Goal: Task Accomplishment & Management: Manage account settings

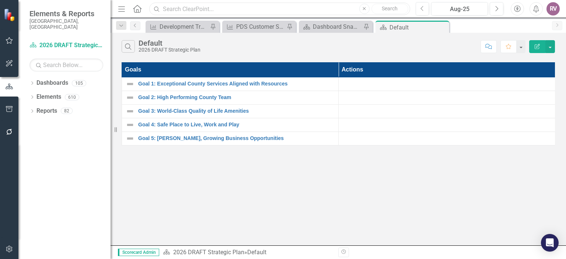
click at [229, 10] on input "text" at bounding box center [279, 9] width 261 height 13
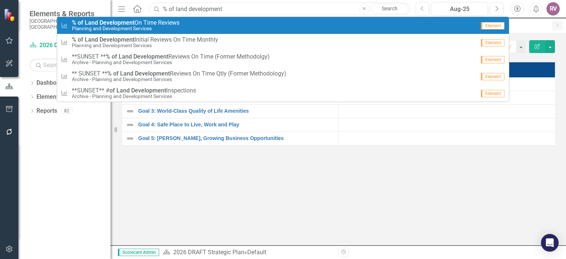
type input "% of land development"
click at [177, 31] on link "Measure % of Land Development On Time Reviews Planning and Development Services…" at bounding box center [283, 25] width 452 height 17
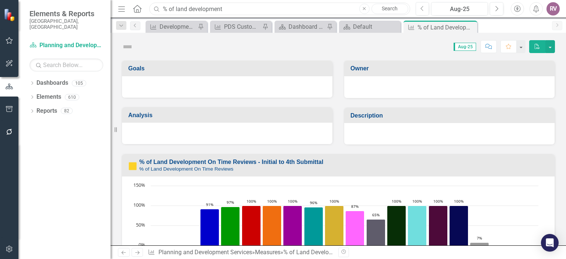
click at [234, 12] on input "% of land development" at bounding box center [279, 9] width 261 height 13
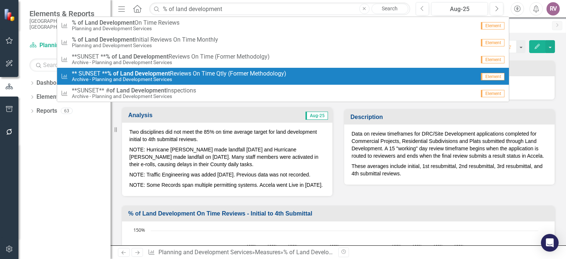
click at [541, 80] on div "MO Matthew Osterhoudt (PDS)" at bounding box center [449, 87] width 211 height 23
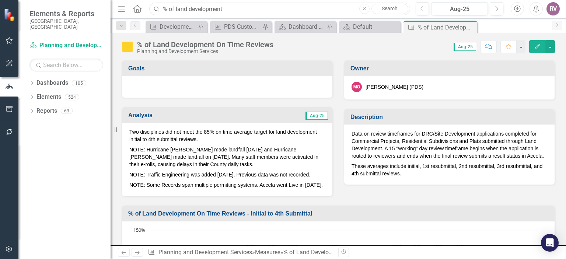
click at [257, 8] on input "% of land development" at bounding box center [279, 9] width 261 height 13
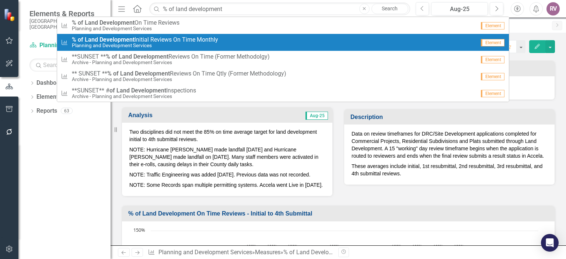
click at [199, 45] on small "Planning and Development Services" at bounding box center [145, 46] width 146 height 6
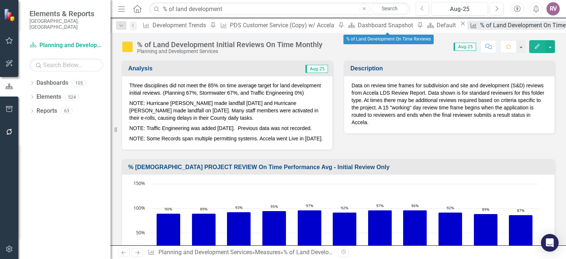
click at [480, 26] on div "% of Land Development On Time Reviews" at bounding box center [535, 25] width 110 height 9
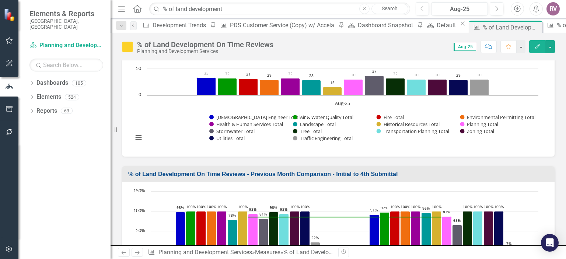
scroll to position [182, 0]
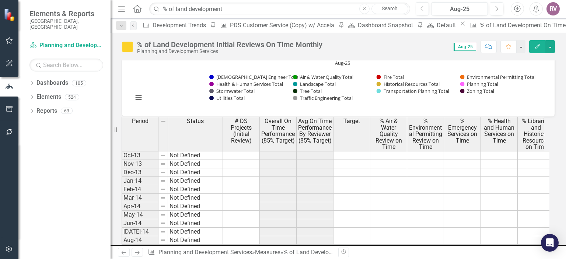
scroll to position [664, 0]
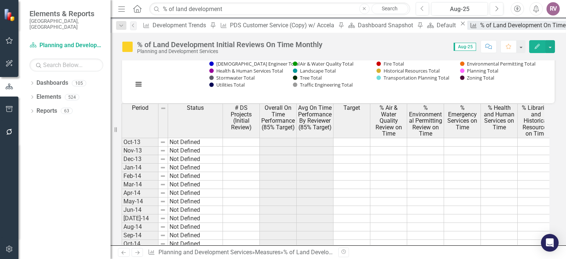
click at [480, 28] on div "% of Land Development On Time Reviews" at bounding box center [535, 25] width 110 height 9
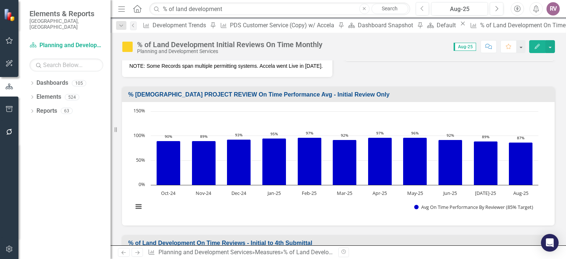
scroll to position [74, 0]
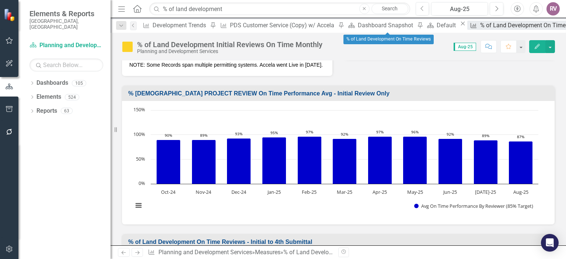
click at [480, 28] on div "% of Land Development On Time Reviews" at bounding box center [535, 25] width 110 height 9
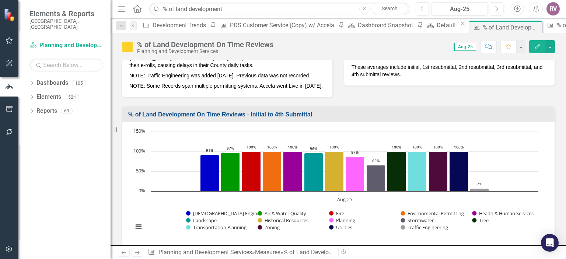
scroll to position [111, 0]
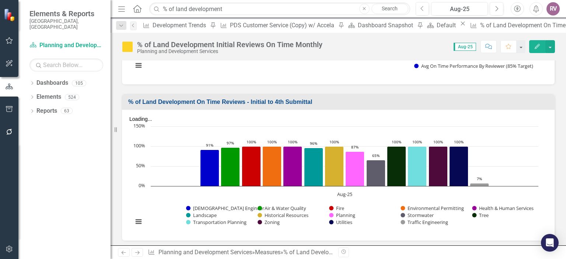
scroll to position [221, 0]
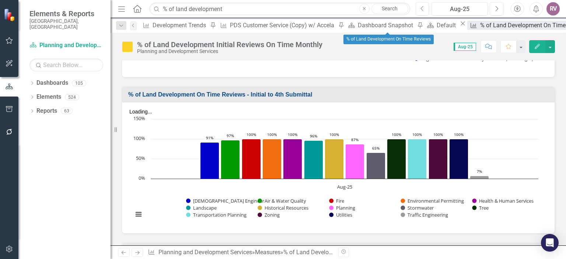
click at [480, 25] on div "% of Land Development On Time Reviews" at bounding box center [535, 25] width 110 height 9
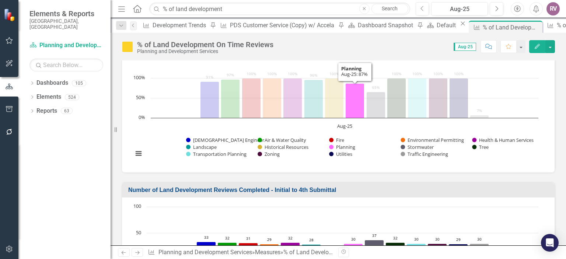
scroll to position [184, 0]
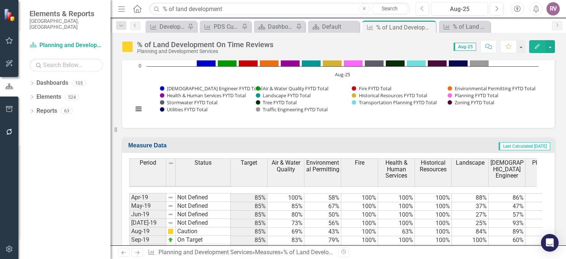
scroll to position [664, 0]
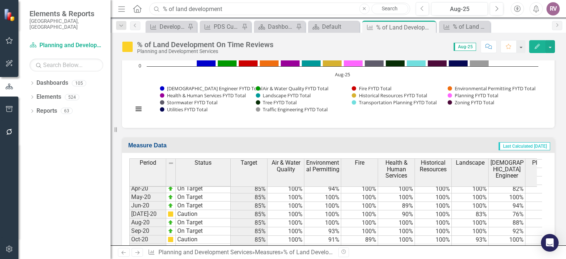
click at [234, 9] on input "% of land development" at bounding box center [279, 9] width 261 height 13
click at [31, 110] on icon "Dropdown" at bounding box center [31, 112] width 5 height 4
click at [27, 164] on icon "Dropdown" at bounding box center [24, 166] width 5 height 4
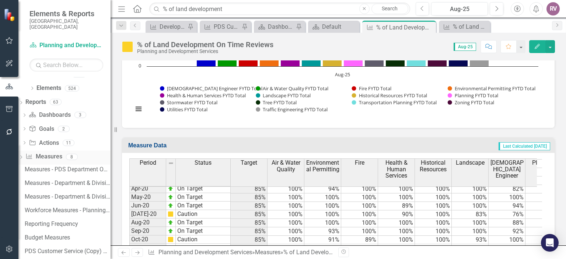
scroll to position [0, 0]
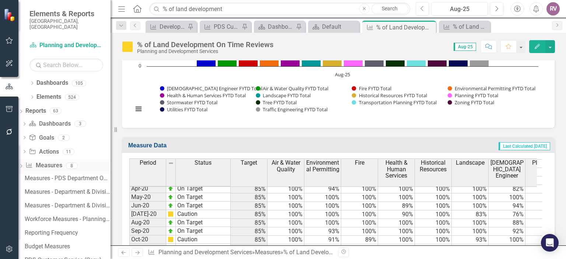
click at [58, 161] on link "Measure Measures" at bounding box center [43, 165] width 36 height 8
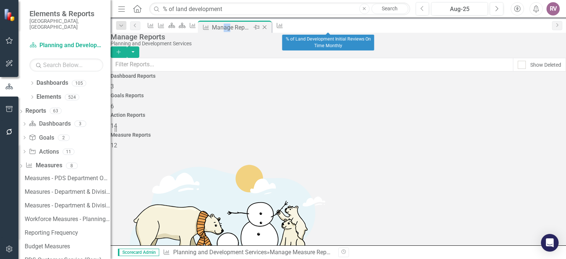
drag, startPoint x: 270, startPoint y: 25, endPoint x: 266, endPoint y: 29, distance: 5.2
click at [251, 31] on div "Manage Reports" at bounding box center [231, 27] width 39 height 9
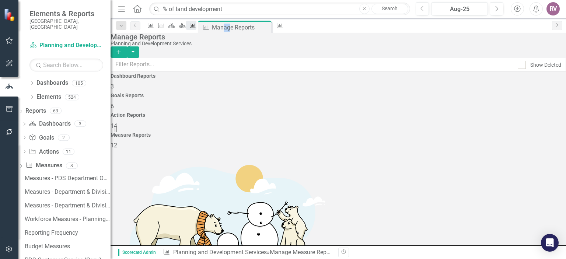
click at [196, 23] on icon "Measure" at bounding box center [192, 25] width 7 height 6
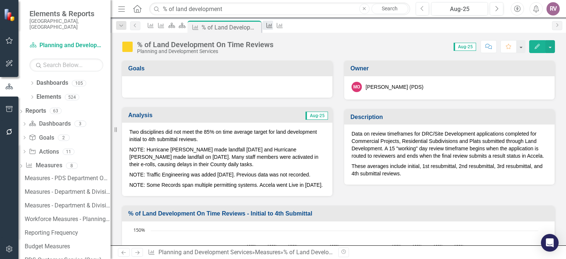
click at [273, 27] on icon "Measure" at bounding box center [269, 25] width 7 height 6
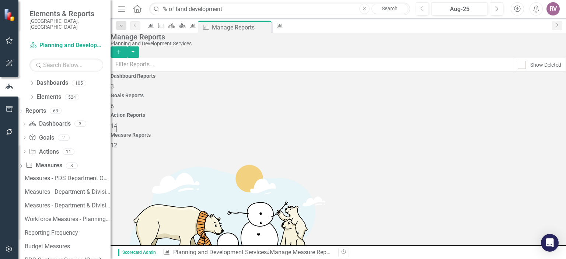
scroll to position [18, 0]
click at [372, 112] on div "Action Reports 14" at bounding box center [339, 121] width 456 height 18
click at [268, 27] on icon "Close" at bounding box center [264, 27] width 7 height 6
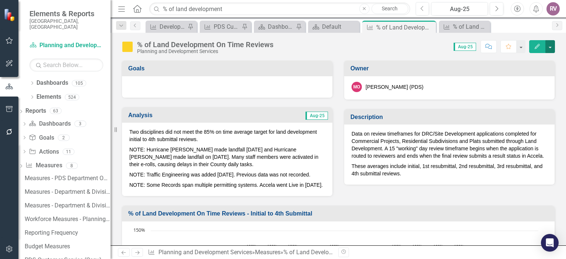
click at [550, 45] on button "button" at bounding box center [551, 46] width 10 height 13
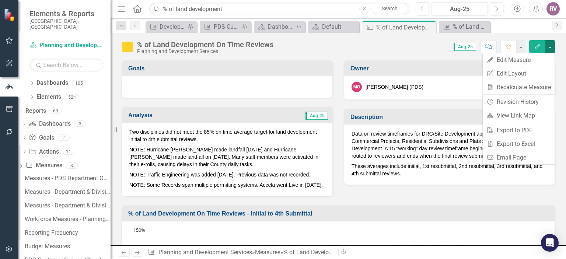
click at [550, 45] on button "button" at bounding box center [551, 46] width 10 height 13
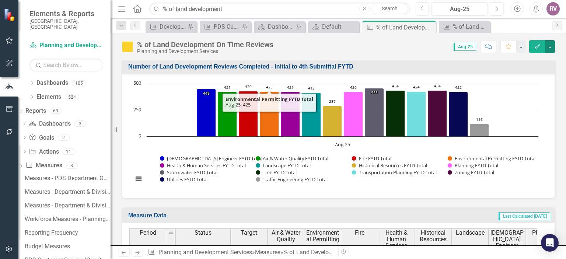
scroll to position [587, 0]
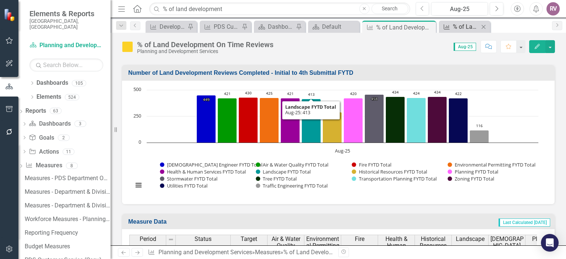
click at [455, 31] on div "% of Land Development Initial Reviews On Time Monthly" at bounding box center [466, 26] width 26 height 9
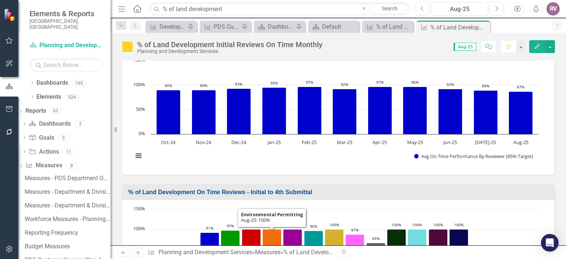
scroll to position [111, 0]
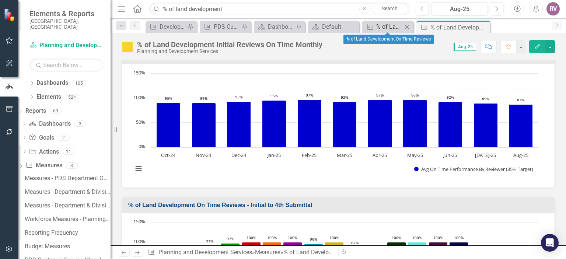
click at [391, 22] on div "% of Land Development On Time Reviews" at bounding box center [389, 26] width 26 height 9
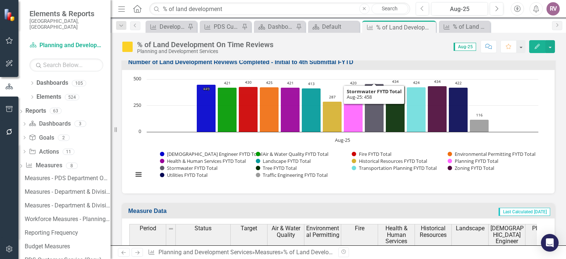
scroll to position [590, 0]
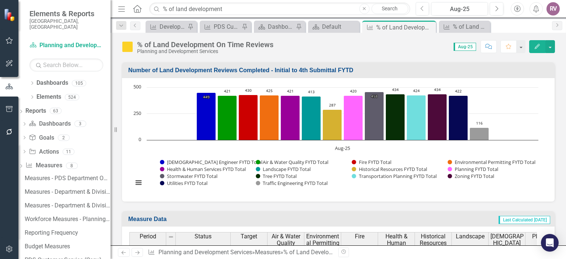
click at [347, 74] on h3 "Number of Land Development Reviews Completed - Initial to 4th Submittal FYTD" at bounding box center [339, 70] width 423 height 7
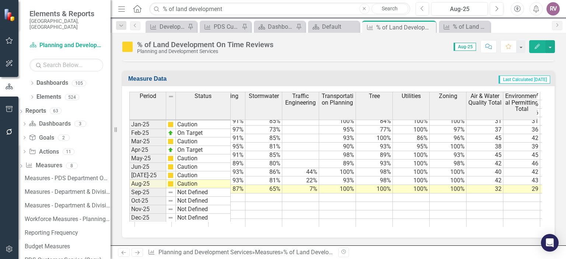
scroll to position [0, 0]
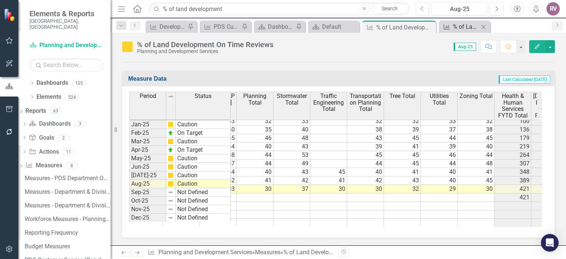
click at [463, 26] on div "% of Land Development Initial Reviews On Time Monthly" at bounding box center [466, 26] width 26 height 9
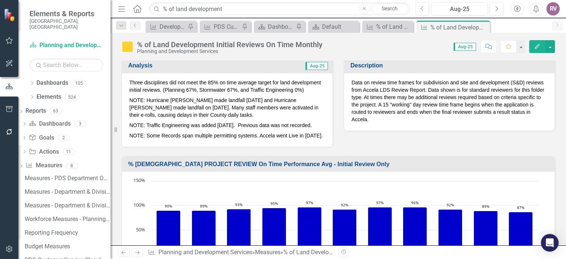
click at [410, 140] on div "Analysis Aug-25 Three disciplines did not meet the 85% on time average target f…" at bounding box center [338, 97] width 445 height 99
click at [391, 28] on div "% of Land Development On Time Reviews" at bounding box center [389, 26] width 26 height 9
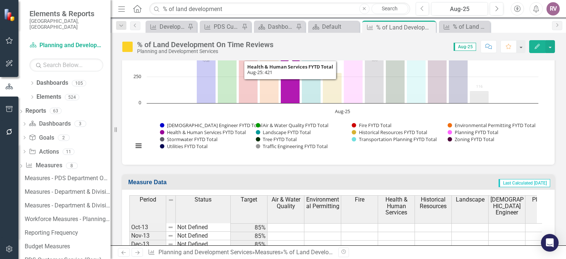
scroll to position [735, 0]
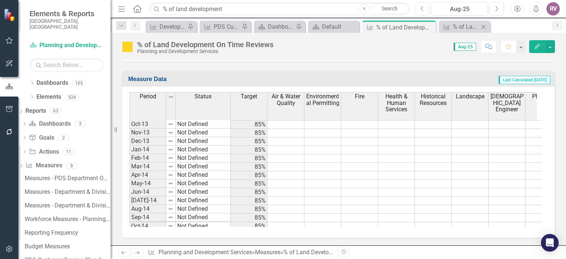
click at [460, 21] on div "Measure % of Land Development Initial Reviews On Time Monthly Close" at bounding box center [464, 27] width 51 height 12
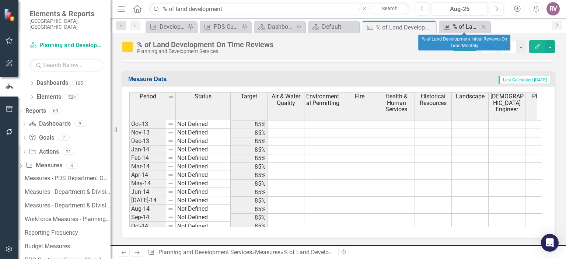
click at [463, 26] on div "% of Land Development Initial Reviews On Time Monthly" at bounding box center [466, 26] width 26 height 9
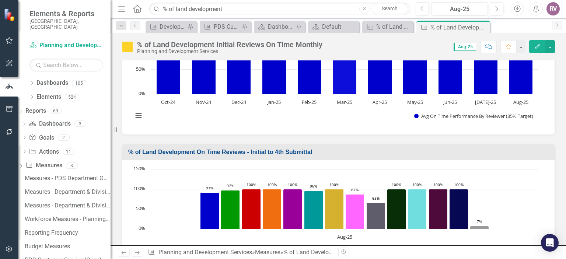
scroll to position [184, 0]
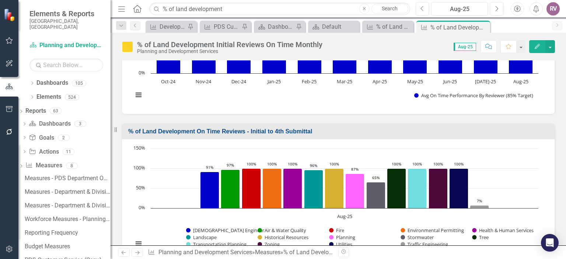
click at [322, 134] on td "% of Land Development On Time Reviews - Initial to 4th Submittal" at bounding box center [339, 132] width 423 height 12
click at [301, 135] on h3 "% of Land Development On Time Reviews - Initial to 4th Submittal" at bounding box center [339, 131] width 423 height 7
click at [313, 146] on div "Loading... Chart Bar chart with 14 data series. % of Land Development On Time R…" at bounding box center [338, 200] width 433 height 123
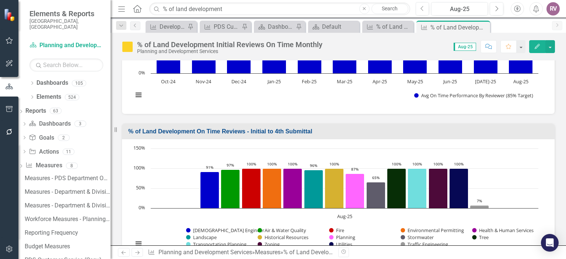
click at [313, 146] on div "Loading... Chart Bar chart with 14 data series. % of Land Development On Time R…" at bounding box center [338, 200] width 433 height 123
click at [313, 135] on h3 "% of Land Development On Time Reviews - Initial to 4th Submittal" at bounding box center [339, 131] width 423 height 7
click at [268, 135] on h3 "% of Land Development On Time Reviews - Initial to 4th Submittal" at bounding box center [339, 131] width 423 height 7
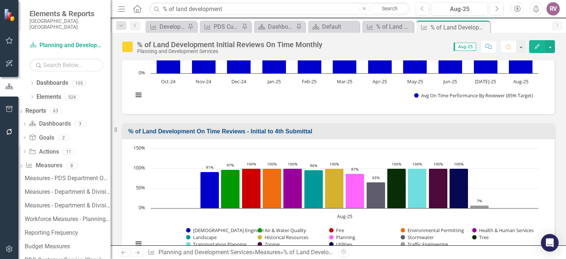
click at [539, 48] on icon "Edit" at bounding box center [537, 46] width 7 height 5
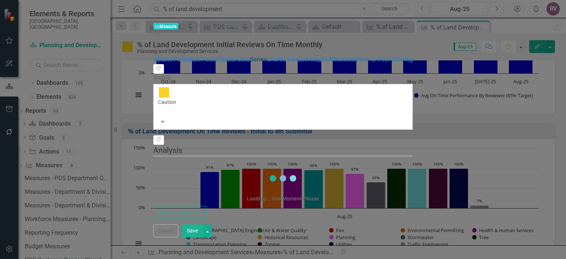
click at [250, 63] on link "Series" at bounding box center [258, 59] width 17 height 7
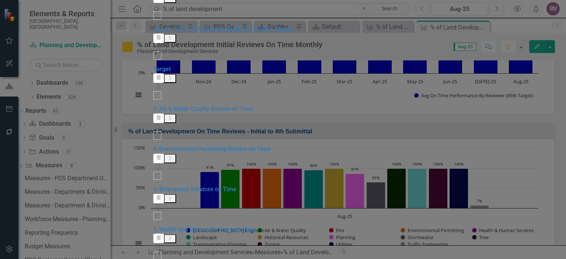
checkbox input "false"
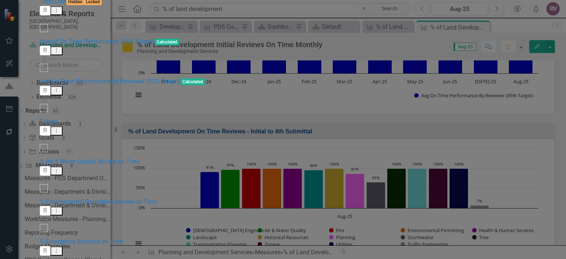
scroll to position [111, 0]
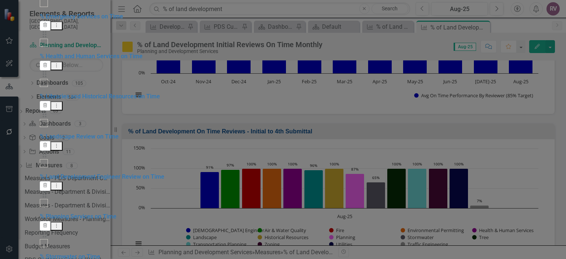
checkbox input "false"
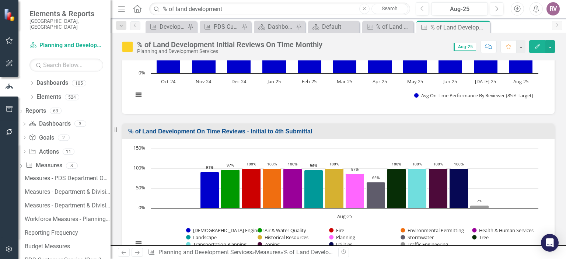
click at [394, 135] on h3 "% of Land Development On Time Reviews - Initial to 4th Submittal" at bounding box center [339, 131] width 423 height 7
click at [165, 139] on td "% of Land Development On Time Reviews - Initial to 4th Submittal" at bounding box center [339, 132] width 423 height 12
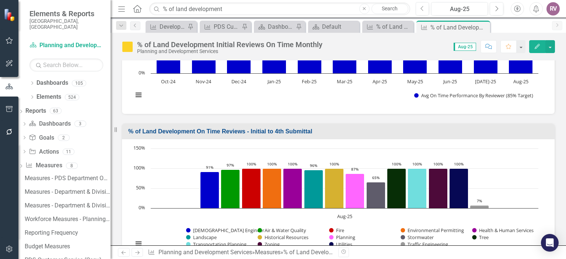
click at [149, 135] on h3 "% of Land Development On Time Reviews - Initial to 4th Submittal" at bounding box center [339, 131] width 423 height 7
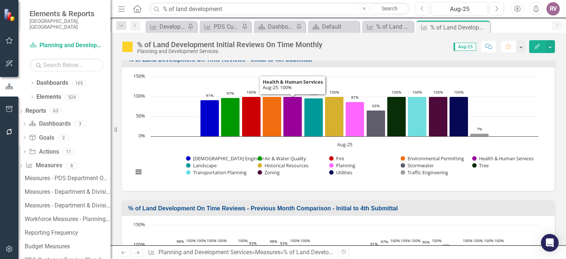
scroll to position [258, 0]
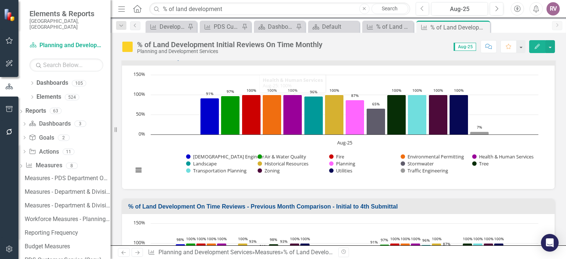
click at [316, 189] on div "Loading... Chart Bar chart with 14 data series. % of Land Development On Time R…" at bounding box center [338, 127] width 433 height 123
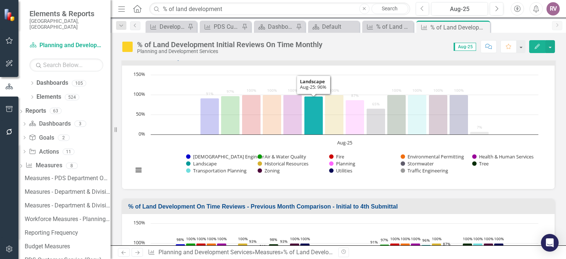
click at [314, 131] on icon "Aug-25, 96. Landscape." at bounding box center [314, 115] width 19 height 38
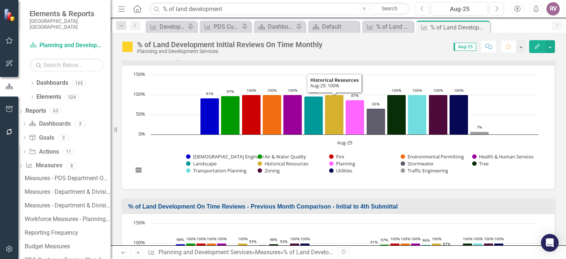
click at [432, 65] on td "% of Land Development On Time Reviews - Initial to 4th Submittal" at bounding box center [339, 59] width 423 height 12
click at [549, 48] on button "button" at bounding box center [551, 46] width 10 height 13
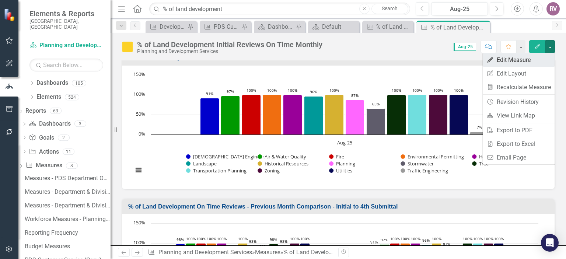
click at [512, 59] on link "Edit Edit Measure" at bounding box center [519, 60] width 72 height 14
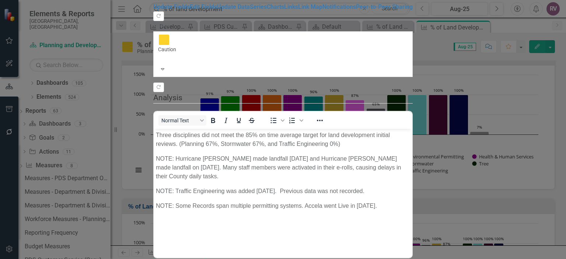
scroll to position [0, 0]
click at [267, 10] on link "Charts" at bounding box center [275, 6] width 17 height 7
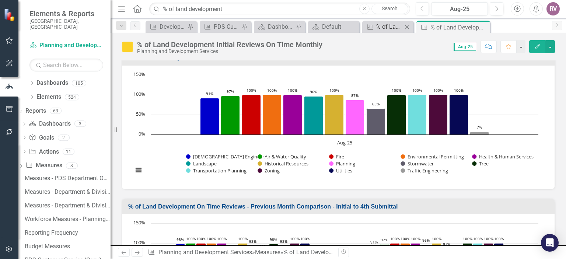
click at [389, 26] on div "% of Land Development On Time Reviews" at bounding box center [389, 26] width 26 height 9
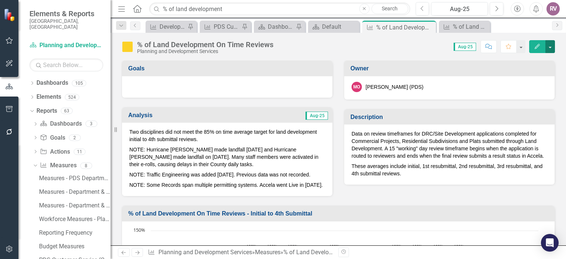
click at [551, 47] on button "button" at bounding box center [551, 46] width 10 height 13
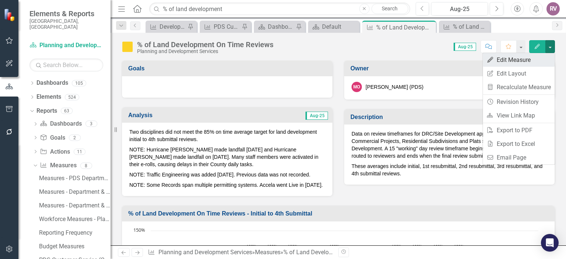
click at [530, 62] on link "Edit Edit Measure" at bounding box center [519, 60] width 72 height 14
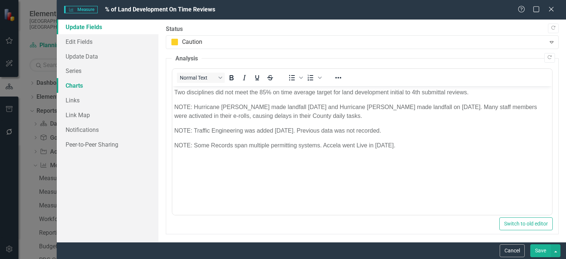
click at [107, 84] on link "Charts" at bounding box center [108, 85] width 102 height 15
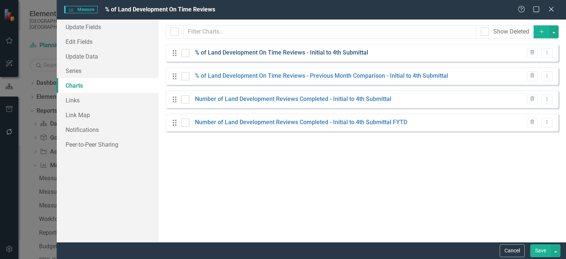
click at [270, 55] on link "% of Land Development On Time Reviews - Initial to 4th Submittal" at bounding box center [281, 53] width 173 height 8
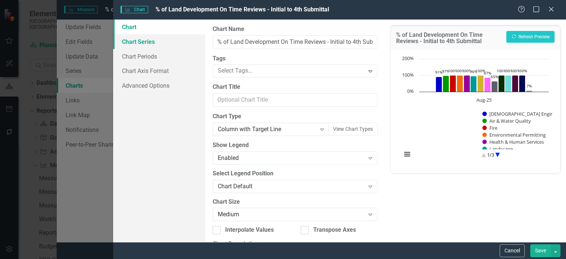
click at [153, 41] on link "Chart Series" at bounding box center [159, 41] width 92 height 15
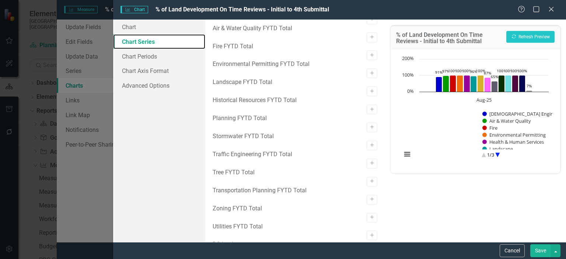
scroll to position [737, 0]
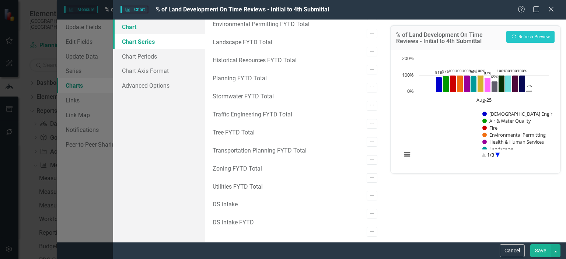
click at [145, 28] on link "Chart" at bounding box center [159, 27] width 92 height 15
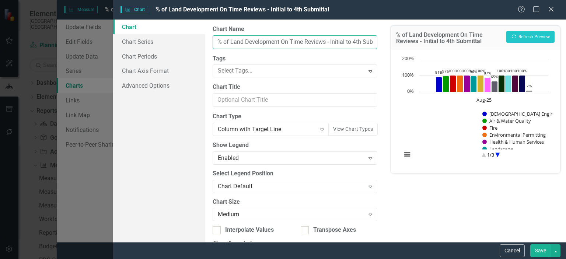
click at [352, 40] on input "% of Land Development On Time Reviews - Initial to 4th Submittal" at bounding box center [295, 42] width 165 height 14
drag, startPoint x: 346, startPoint y: 42, endPoint x: 377, endPoint y: 41, distance: 31.0
click at [377, 41] on div "From this page, you can define the name, type, and size of the chart. You can a…" at bounding box center [295, 131] width 180 height 223
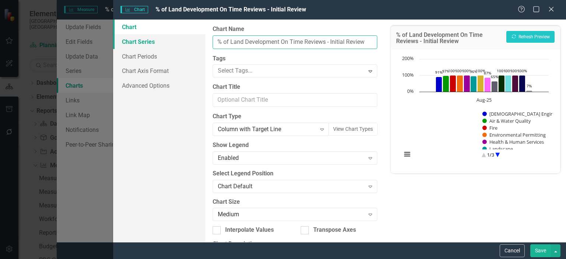
type input "% of Land Development On Time Reviews - Initial Review"
click at [147, 41] on link "Chart Series" at bounding box center [159, 41] width 92 height 15
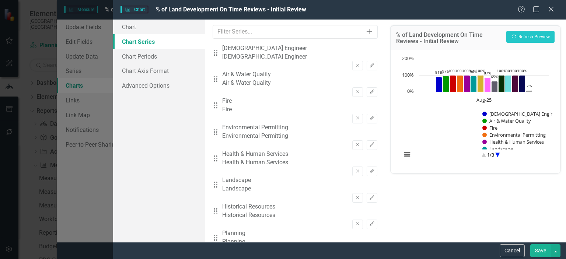
click at [507, 244] on div "Cancel Save" at bounding box center [339, 250] width 453 height 17
click at [510, 247] on button "Cancel" at bounding box center [512, 250] width 25 height 13
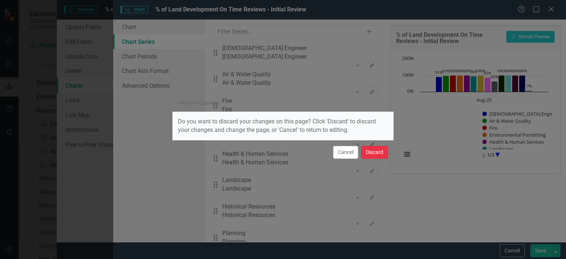
click at [367, 152] on button "Discard" at bounding box center [374, 152] width 27 height 13
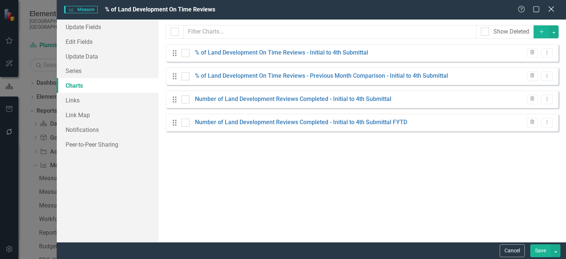
click at [552, 10] on icon "Close" at bounding box center [551, 9] width 9 height 7
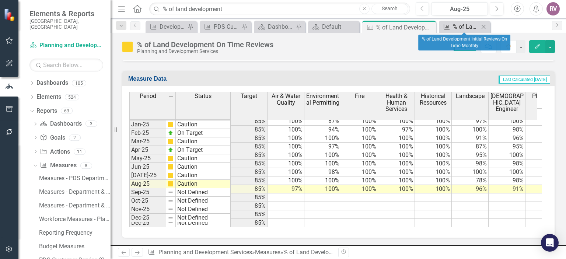
click at [455, 29] on div "% of Land Development Initial Reviews On Time Monthly" at bounding box center [466, 26] width 26 height 9
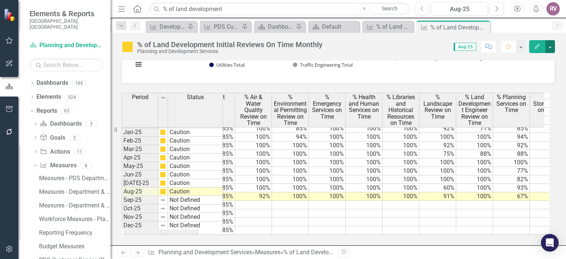
click at [552, 48] on button "button" at bounding box center [551, 46] width 10 height 13
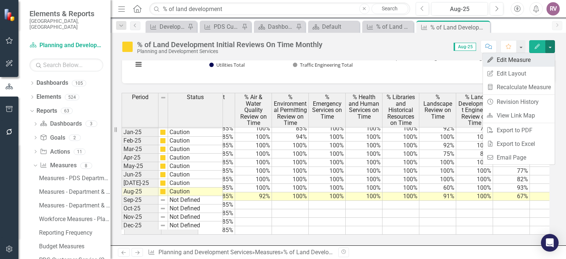
click at [519, 64] on link "Edit Edit Measure" at bounding box center [519, 60] width 72 height 14
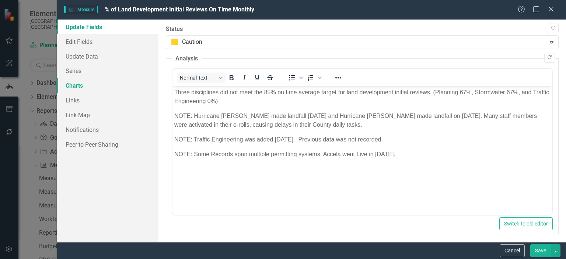
click at [80, 80] on link "Charts" at bounding box center [108, 85] width 102 height 15
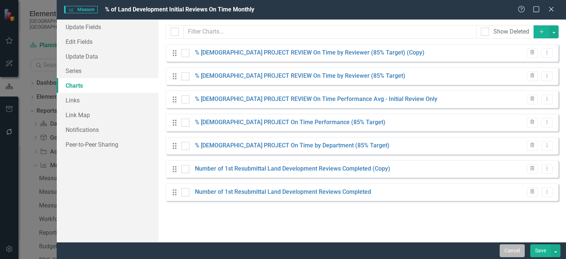
click at [510, 252] on button "Cancel" at bounding box center [512, 250] width 25 height 13
click at [553, 45] on button "button" at bounding box center [551, 46] width 10 height 13
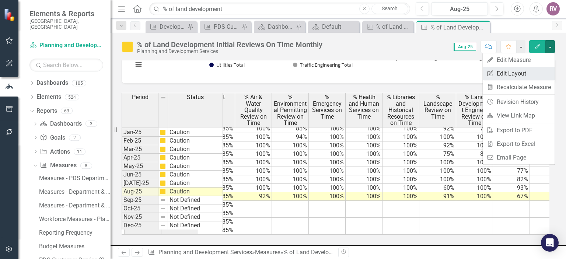
click at [520, 75] on link "Edit Report Edit Layout" at bounding box center [519, 74] width 72 height 14
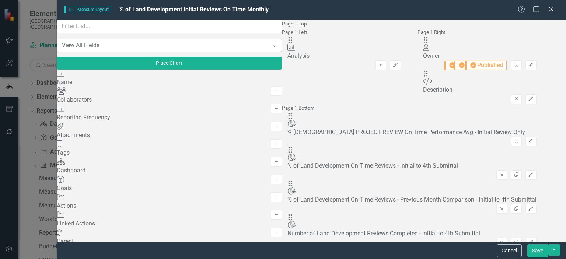
click at [271, 48] on icon "Expand" at bounding box center [274, 45] width 7 height 6
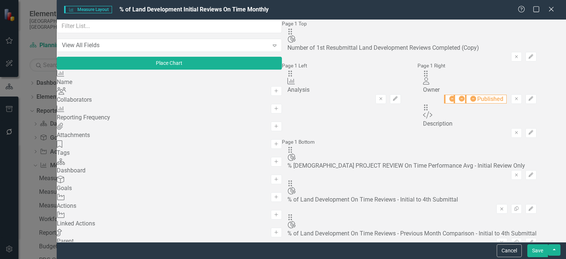
scroll to position [0, 0]
click at [519, 55] on icon "Remove" at bounding box center [517, 57] width 6 height 4
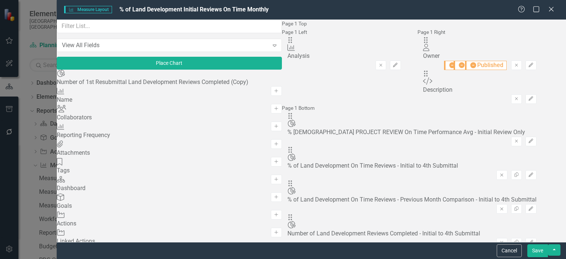
scroll to position [504, 0]
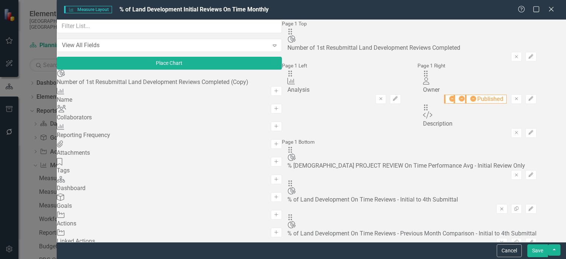
drag, startPoint x: 351, startPoint y: 48, endPoint x: 316, endPoint y: 56, distance: 36.1
click at [347, 57] on div "Drag Chart Number of 1st Resubmittal Land Development Reviews Completed Remove …" at bounding box center [412, 45] width 249 height 34
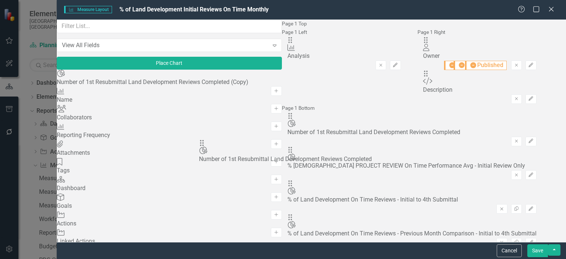
drag, startPoint x: 206, startPoint y: 49, endPoint x: 214, endPoint y: 147, distance: 98.7
click at [541, 248] on button "Save" at bounding box center [538, 250] width 21 height 13
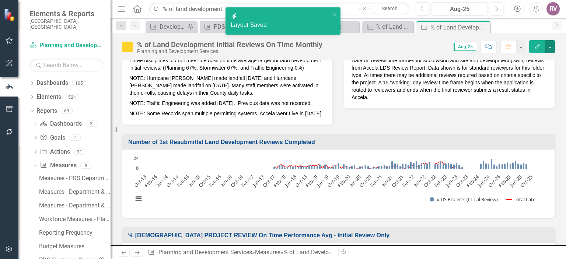
scroll to position [111, 0]
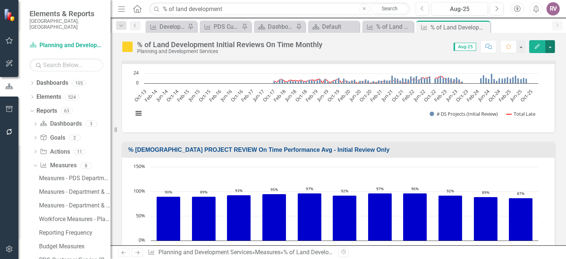
click at [554, 49] on button "button" at bounding box center [551, 46] width 10 height 13
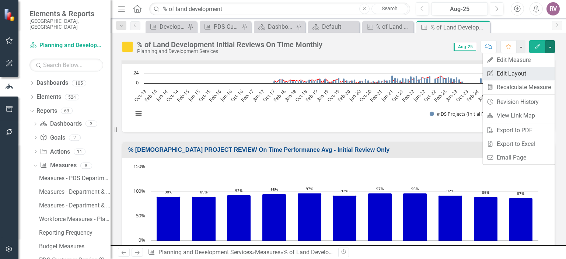
click at [526, 72] on link "Edit Report Edit Layout" at bounding box center [519, 74] width 72 height 14
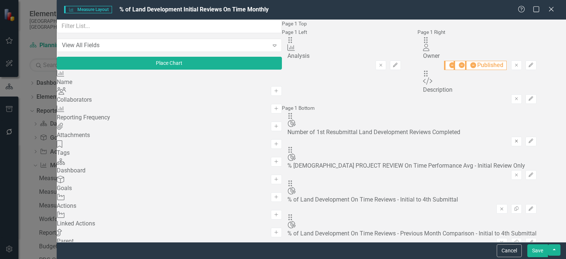
click at [519, 143] on icon "Remove" at bounding box center [517, 141] width 6 height 4
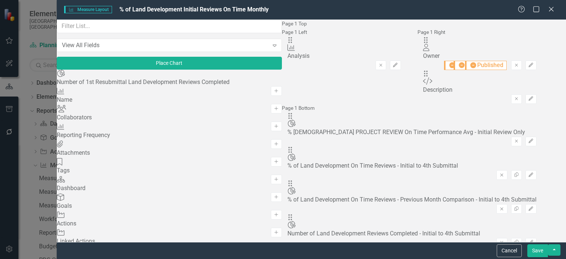
click at [544, 253] on button "Save" at bounding box center [538, 250] width 21 height 13
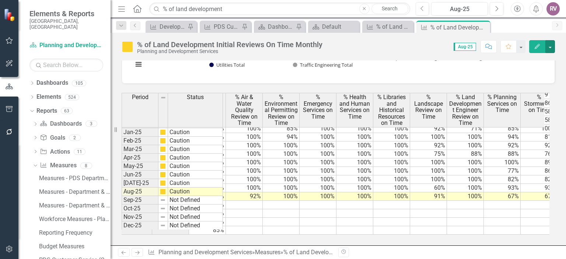
scroll to position [1144, 139]
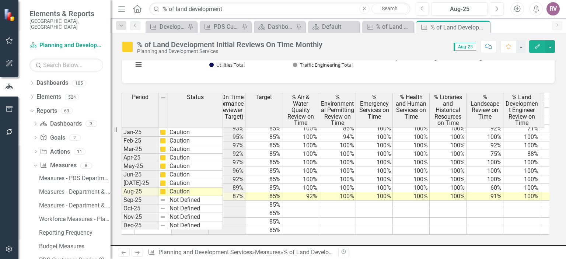
click at [391, 234] on div "Period Status # DS Projects (Initial Review) Overall On Time Performance (85% T…" at bounding box center [338, 161] width 445 height 154
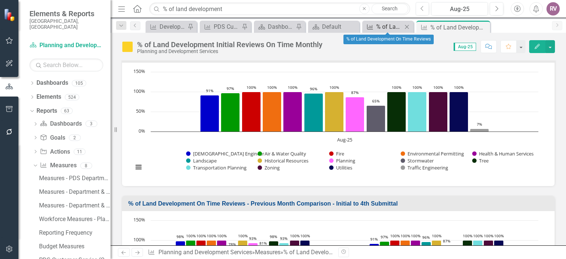
click at [381, 23] on div "% of Land Development On Time Reviews" at bounding box center [389, 26] width 26 height 9
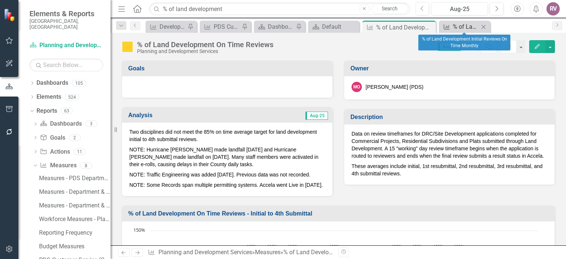
click at [469, 27] on div "% of Land Development Initial Reviews On Time Monthly" at bounding box center [466, 26] width 26 height 9
